Goal: Check status: Check status

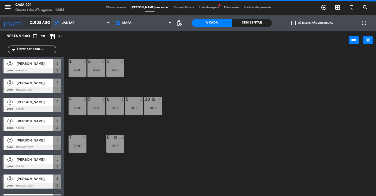
click at [27, 24] on input "Qui 28 ago" at bounding box center [50, 22] width 46 height 9
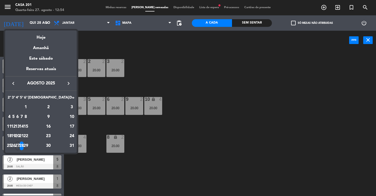
click at [28, 145] on div "29" at bounding box center [26, 145] width 4 height 9
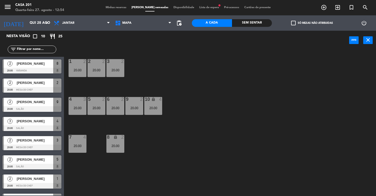
type input "Sex 29 ago"
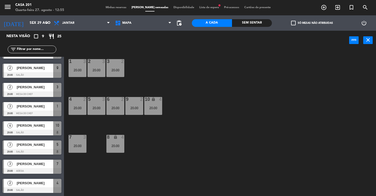
scroll to position [33, 0]
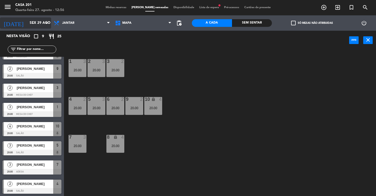
click at [27, 23] on input "Sex 29 ago" at bounding box center [50, 22] width 46 height 9
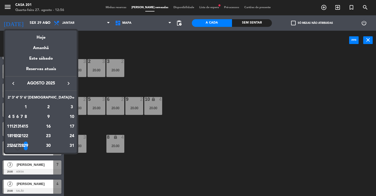
click at [198, 8] on div at bounding box center [188, 98] width 376 height 196
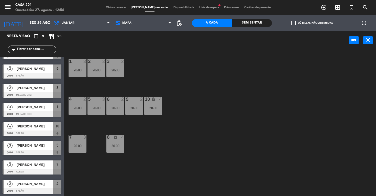
click at [198, 8] on span "Lista de espera fiber_manual_record" at bounding box center [209, 7] width 25 height 3
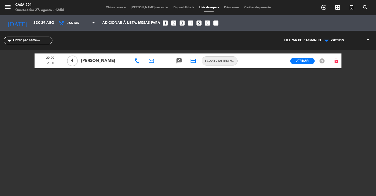
click at [115, 8] on span "Minhas reservas" at bounding box center [116, 7] width 26 height 3
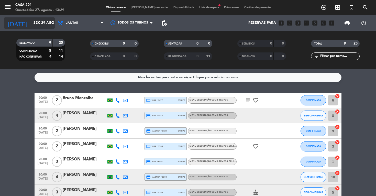
click at [31, 23] on input "Sex 29 ago" at bounding box center [54, 22] width 46 height 9
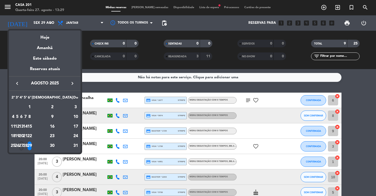
click at [23, 145] on div "27" at bounding box center [21, 145] width 4 height 9
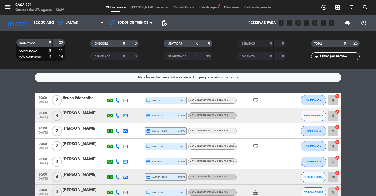
type input "Qua 27 ago"
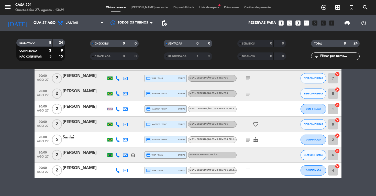
scroll to position [39, 0]
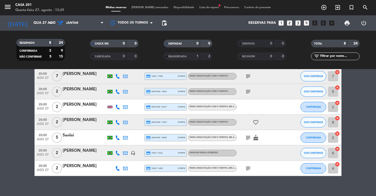
click at [249, 168] on icon "subject" at bounding box center [248, 168] width 6 height 6
click at [248, 138] on icon "subject" at bounding box center [248, 138] width 6 height 6
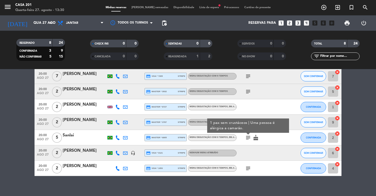
click at [248, 138] on icon "subject" at bounding box center [248, 138] width 6 height 6
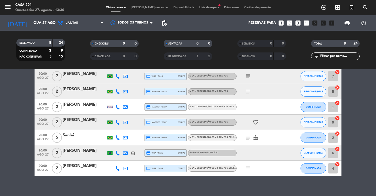
click at [248, 93] on icon "subject" at bounding box center [248, 92] width 6 height 6
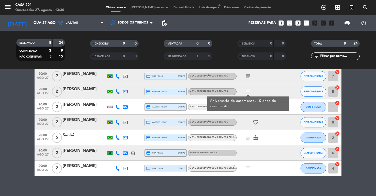
click at [249, 75] on icon "subject" at bounding box center [248, 76] width 6 height 6
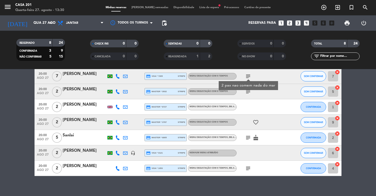
click at [249, 168] on icon "subject" at bounding box center [248, 168] width 6 height 6
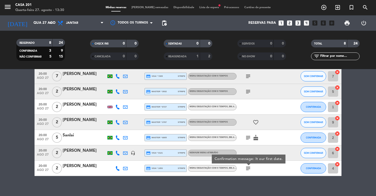
click at [247, 139] on icon "subject" at bounding box center [248, 138] width 6 height 6
